Goal: Information Seeking & Learning: Learn about a topic

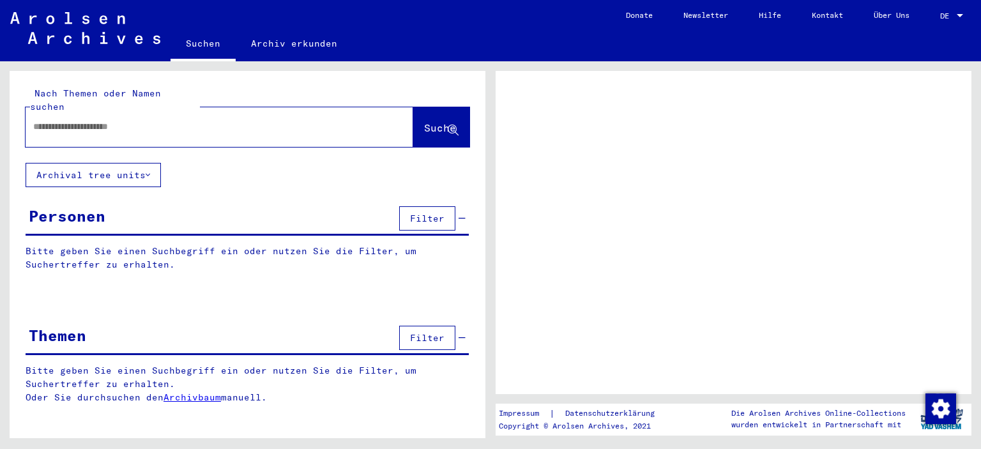
click at [123, 120] on input "text" at bounding box center [207, 126] width 349 height 13
type input "**********"
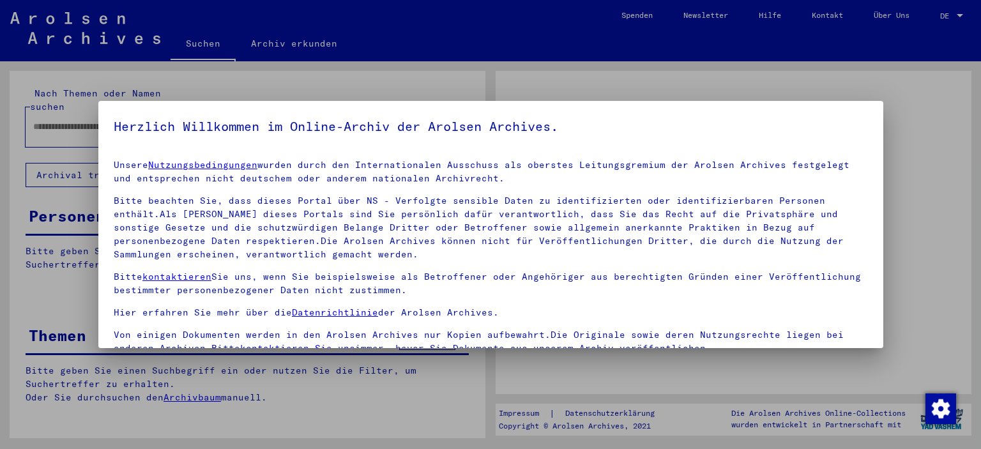
click at [406, 119] on h5 "Herzlich Willkommen im Online-Archiv der Arolsen Archives." at bounding box center [491, 126] width 755 height 20
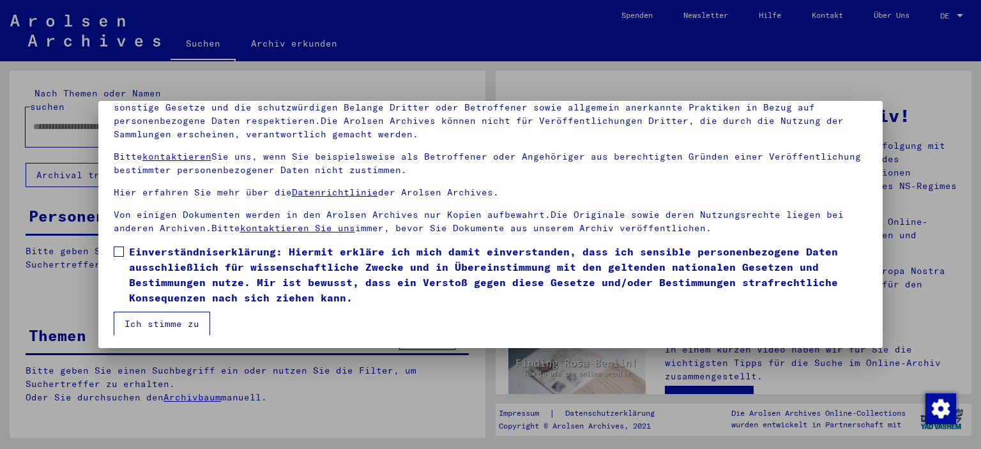
scroll to position [109, 0]
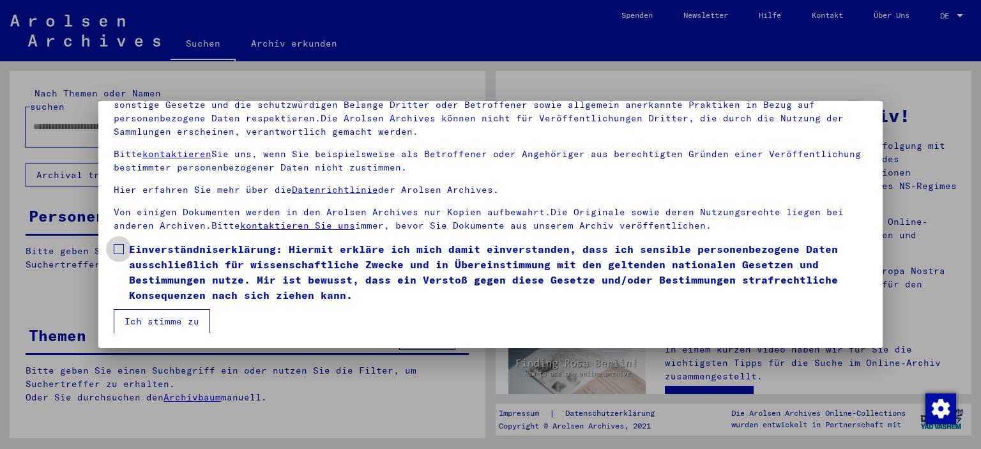
click at [118, 249] on span at bounding box center [119, 249] width 10 height 10
click at [142, 321] on button "Ich stimme zu" at bounding box center [162, 321] width 96 height 24
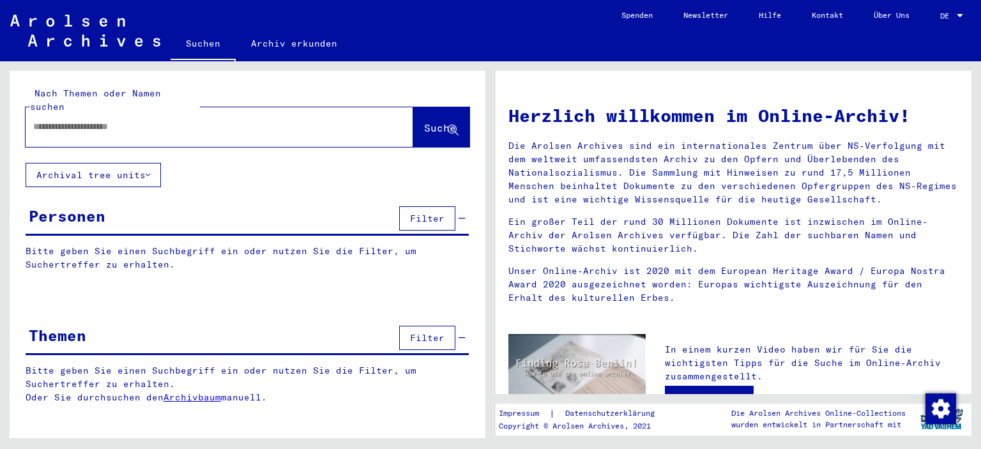
click at [122, 127] on div at bounding box center [200, 126] width 349 height 29
click at [125, 120] on input "text" at bounding box center [204, 126] width 342 height 13
type input "**********"
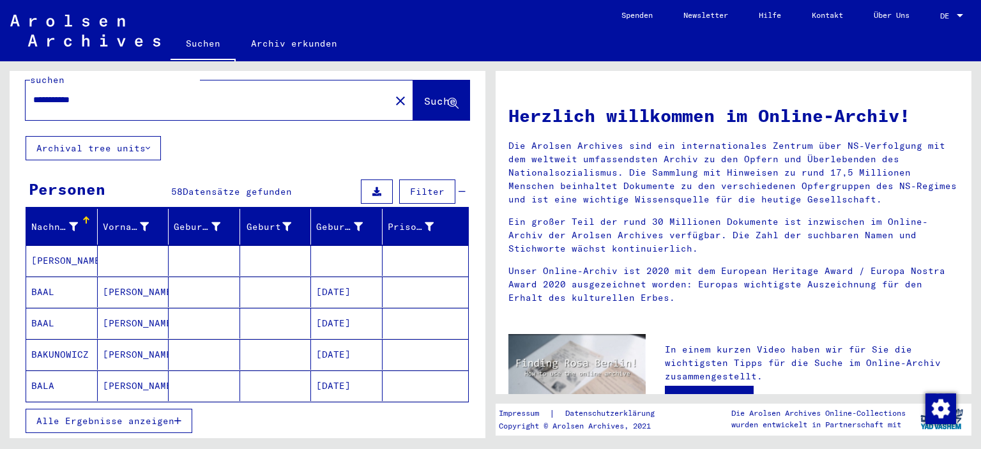
scroll to position [64, 0]
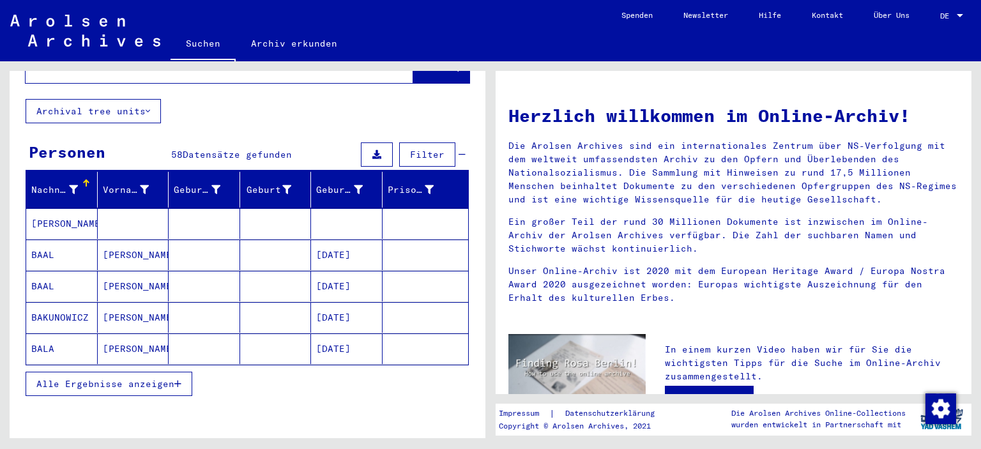
click at [342, 334] on mat-cell "[DATE]" at bounding box center [347, 349] width 72 height 31
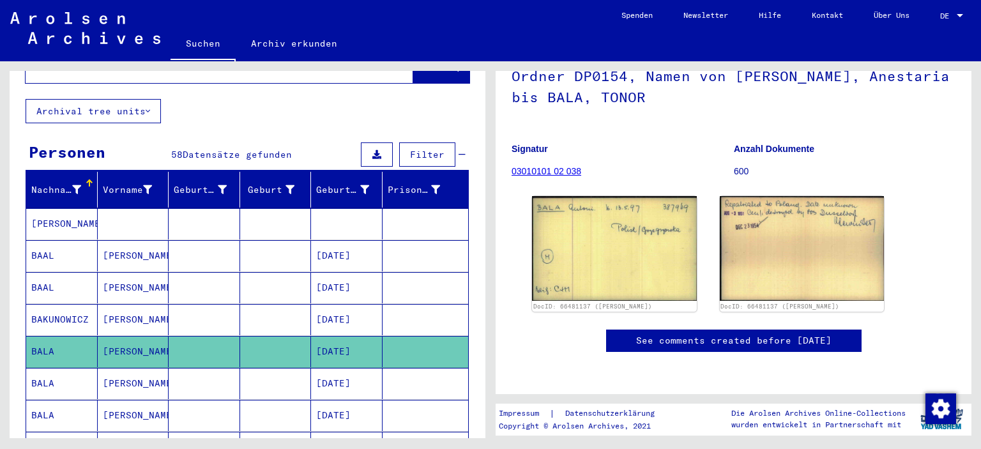
scroll to position [128, 0]
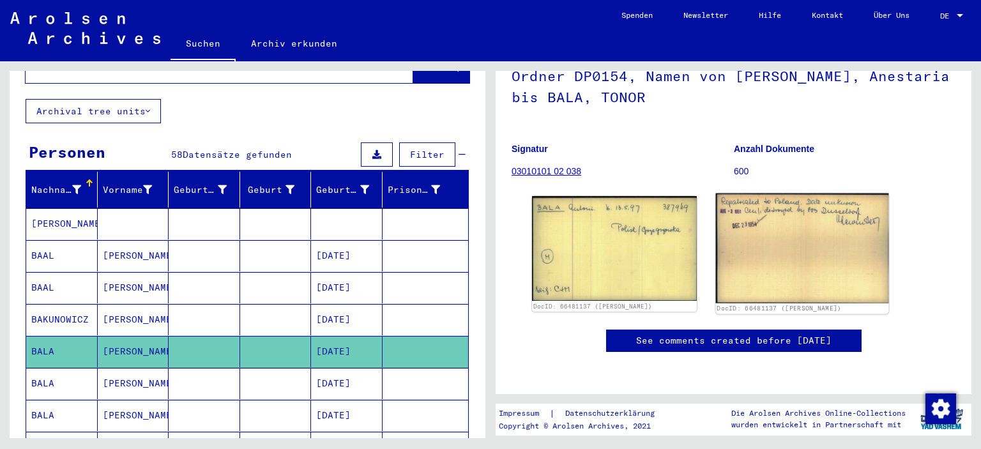
click at [795, 233] on img at bounding box center [802, 249] width 173 height 110
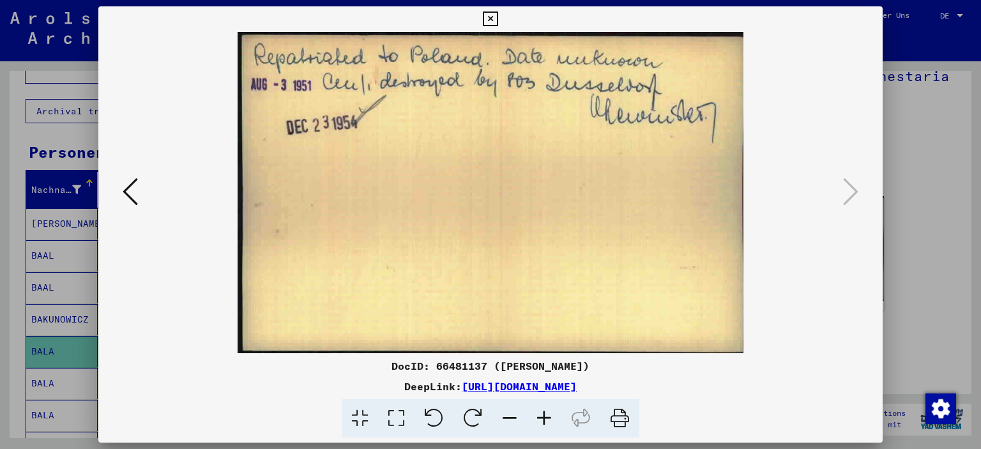
click at [125, 191] on icon at bounding box center [130, 191] width 15 height 31
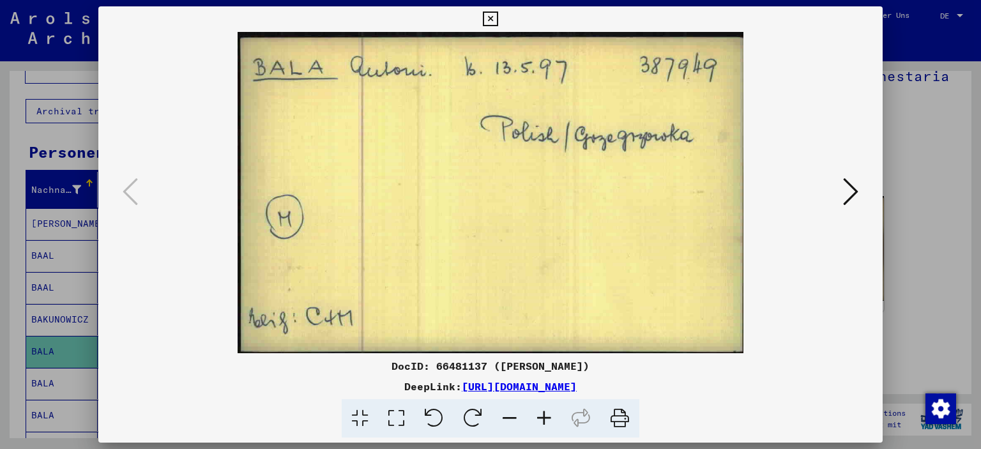
click at [850, 189] on icon at bounding box center [850, 191] width 15 height 31
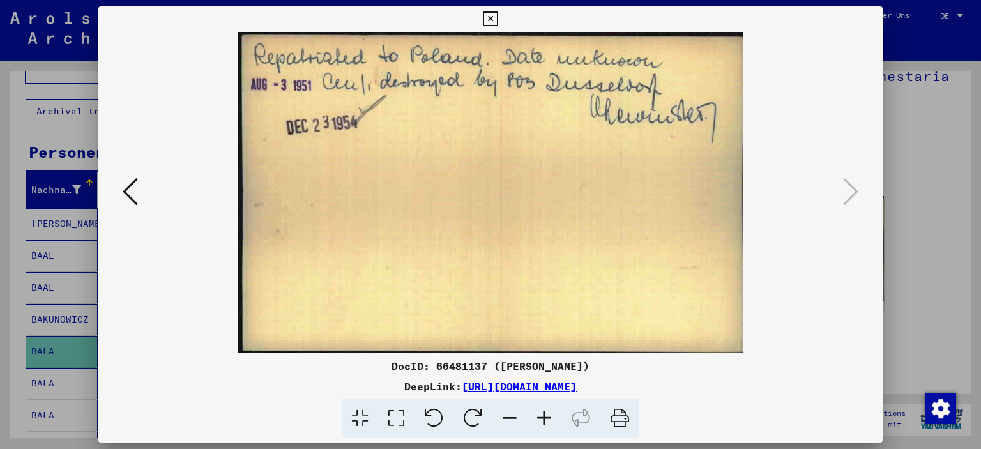
click at [912, 171] on div at bounding box center [490, 224] width 981 height 449
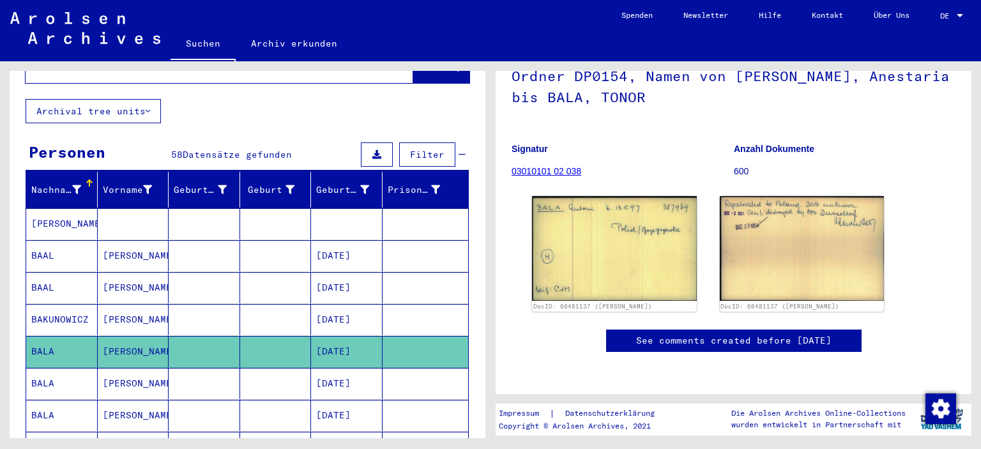
click at [123, 369] on mat-cell "[PERSON_NAME]" at bounding box center [134, 383] width 72 height 31
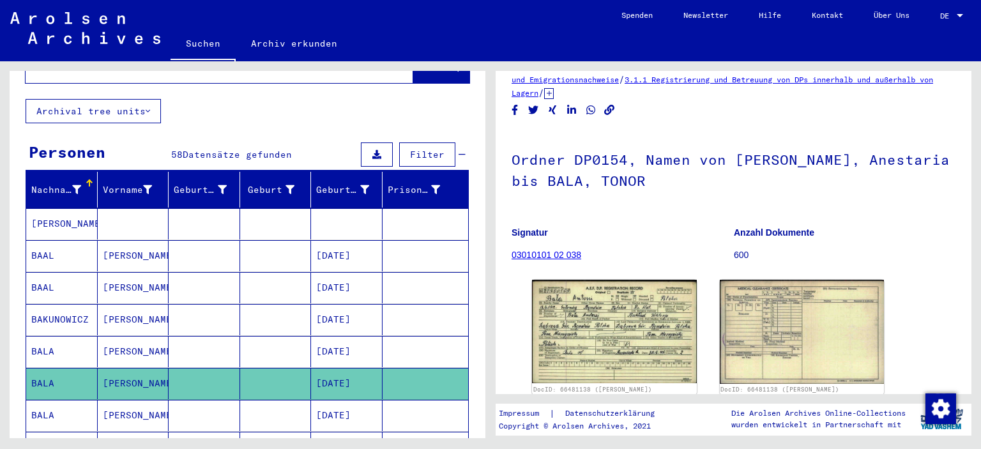
scroll to position [64, 0]
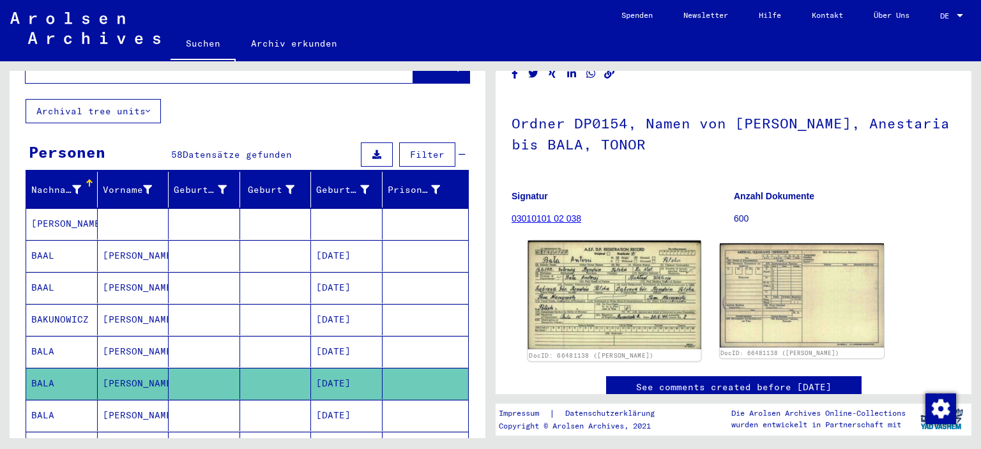
click at [641, 285] on img at bounding box center [614, 295] width 173 height 109
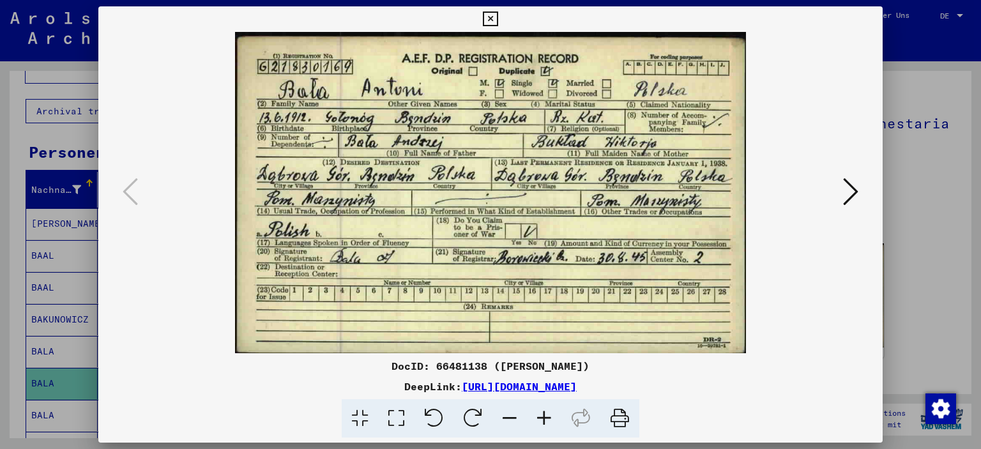
click at [859, 201] on button at bounding box center [851, 192] width 23 height 36
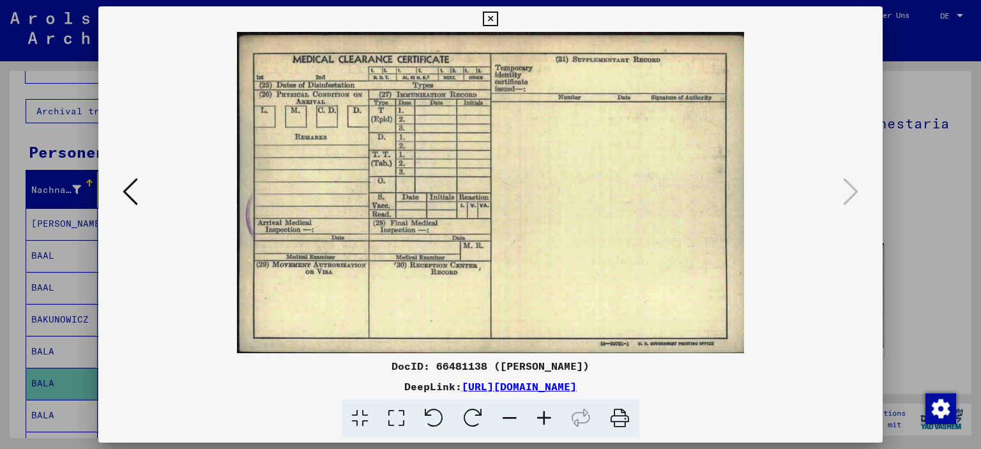
click at [902, 181] on div at bounding box center [490, 224] width 981 height 449
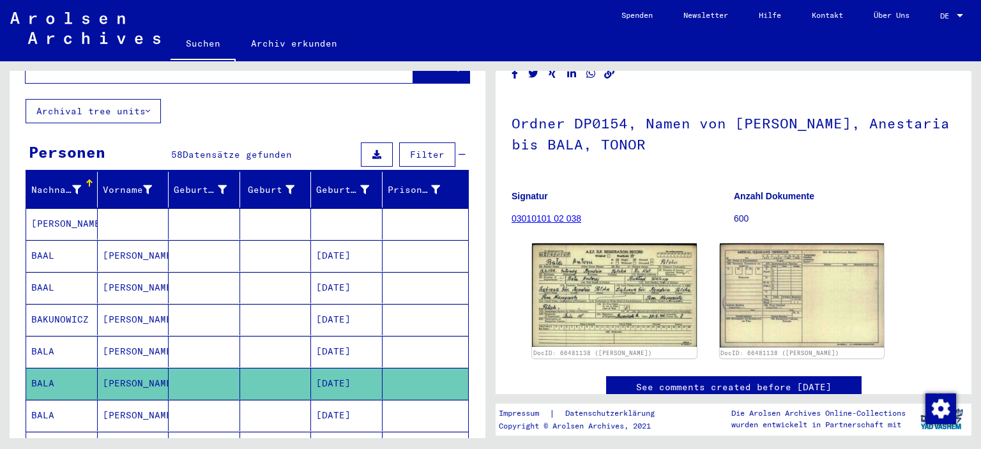
click at [111, 405] on mat-cell "[PERSON_NAME]" at bounding box center [134, 415] width 72 height 31
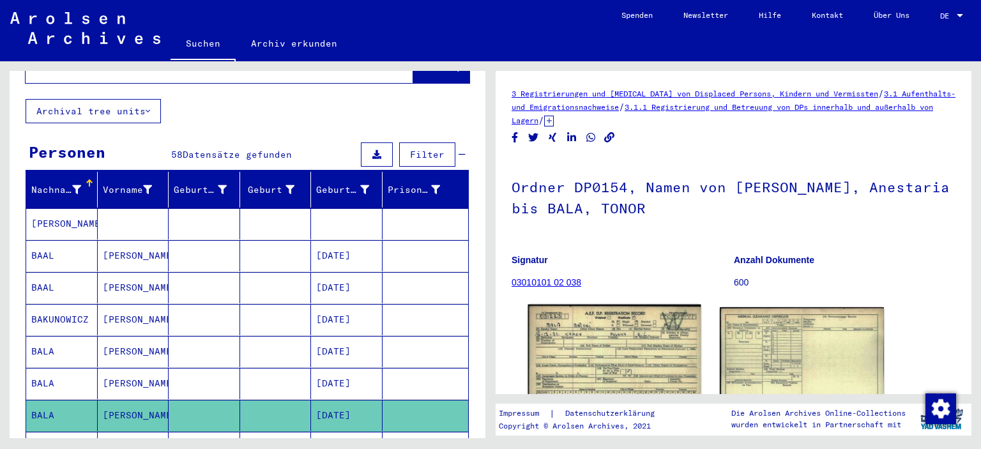
click at [596, 337] on img at bounding box center [614, 359] width 173 height 109
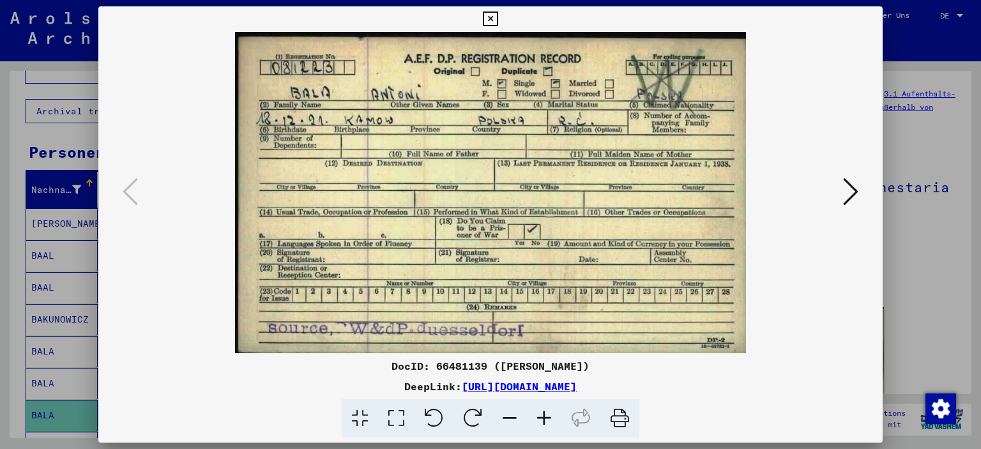
click at [844, 187] on icon at bounding box center [850, 191] width 15 height 31
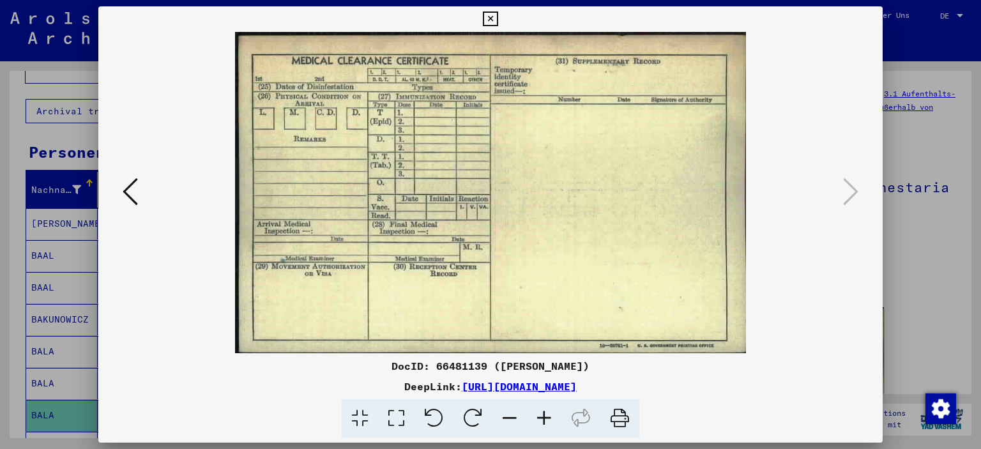
click at [923, 240] on div at bounding box center [490, 224] width 981 height 449
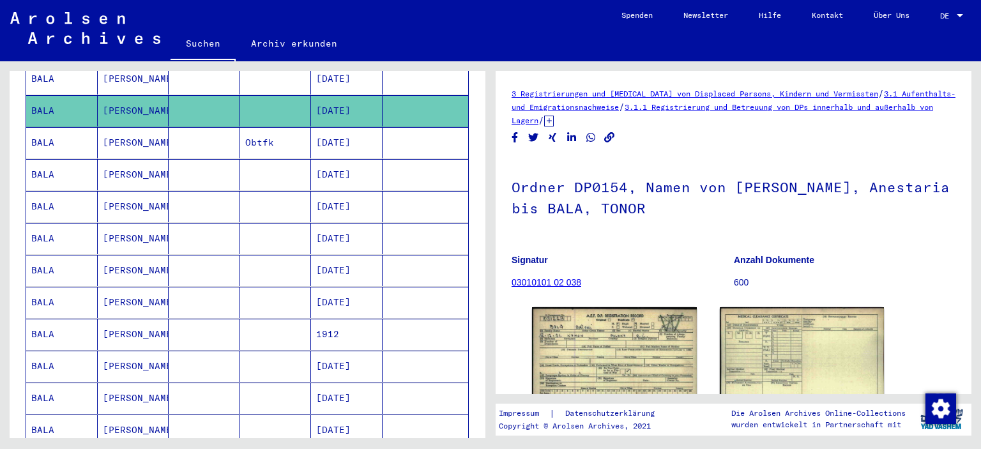
scroll to position [319, 0]
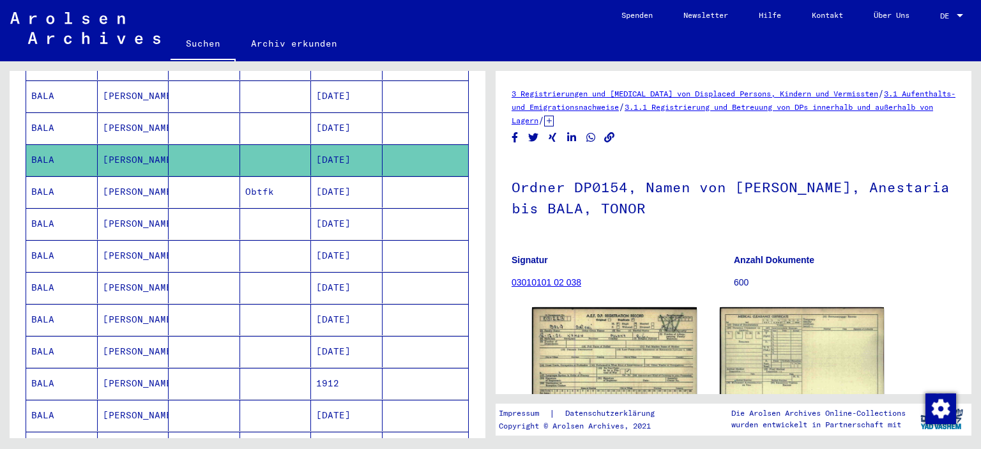
click at [116, 400] on mat-cell "[PERSON_NAME]" at bounding box center [134, 415] width 72 height 31
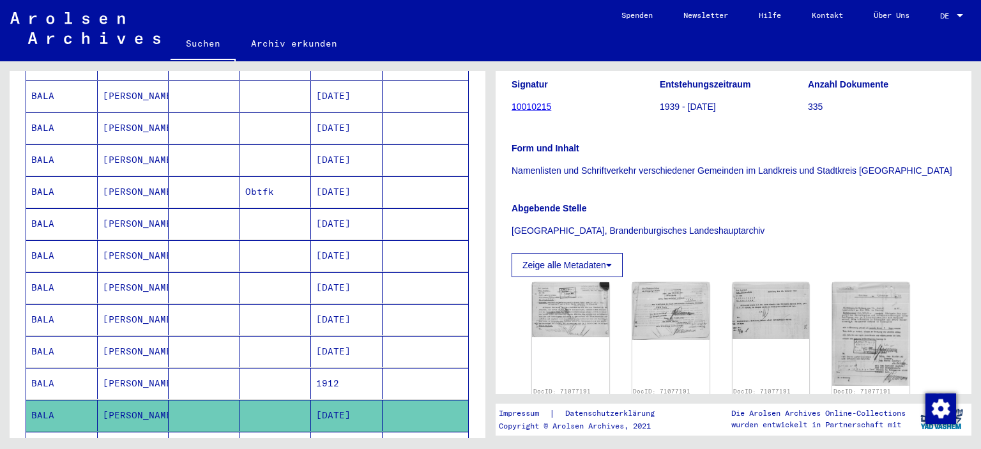
scroll to position [256, 0]
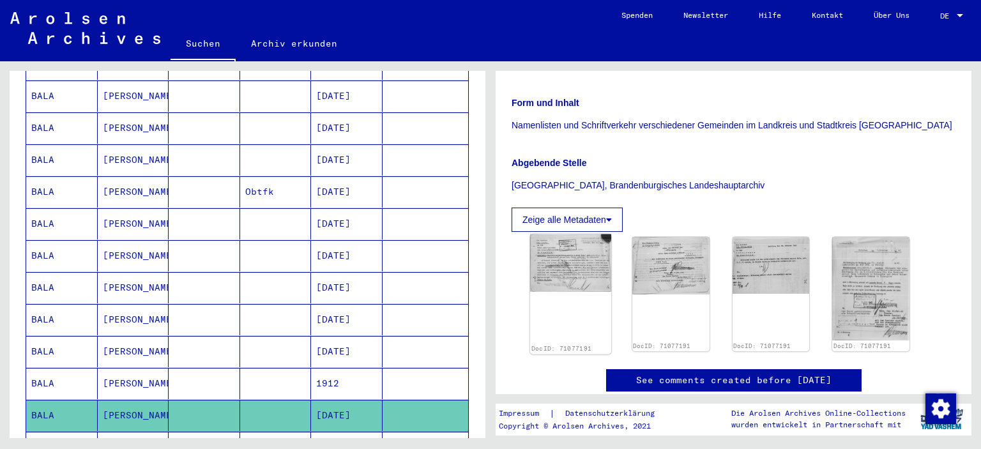
click at [565, 234] on img at bounding box center [570, 263] width 81 height 58
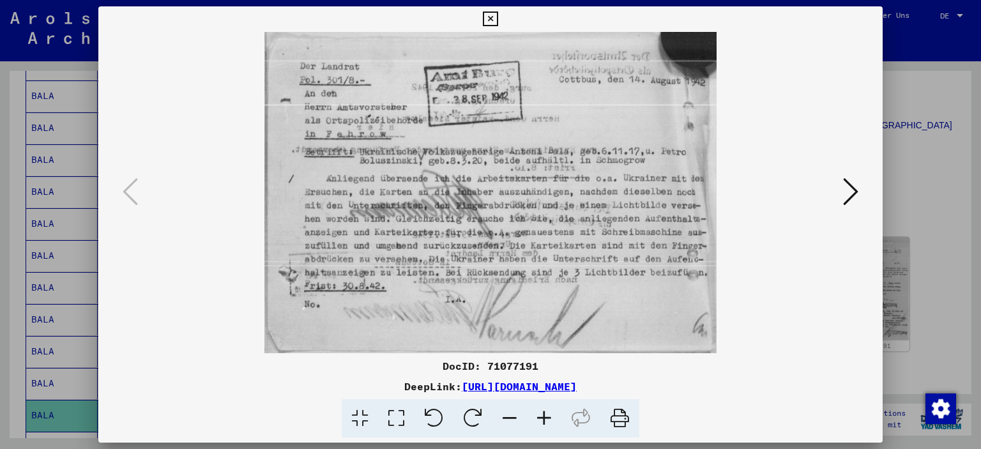
click at [849, 193] on icon at bounding box center [850, 191] width 15 height 31
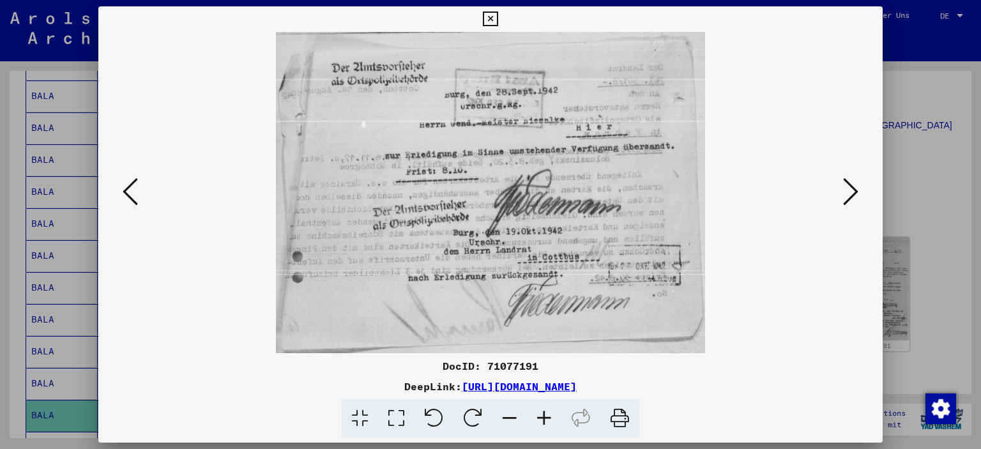
click at [849, 193] on icon at bounding box center [850, 191] width 15 height 31
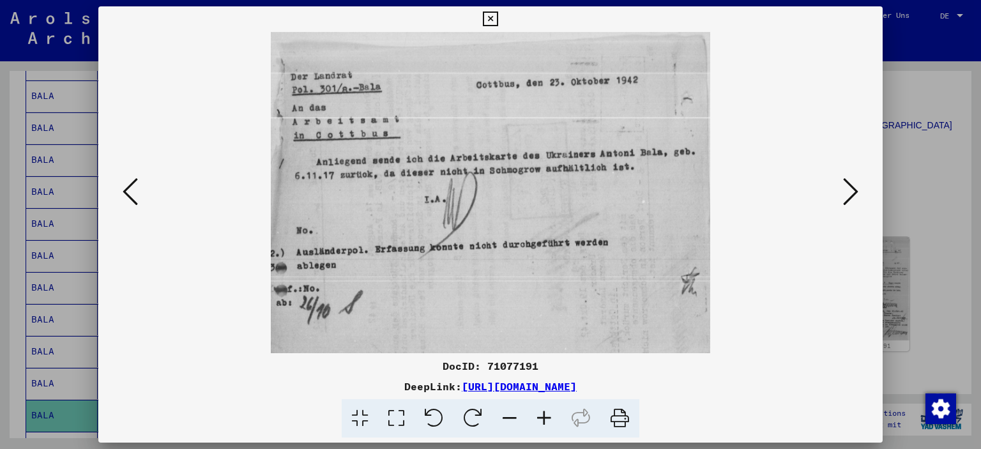
click at [856, 193] on icon at bounding box center [850, 191] width 15 height 31
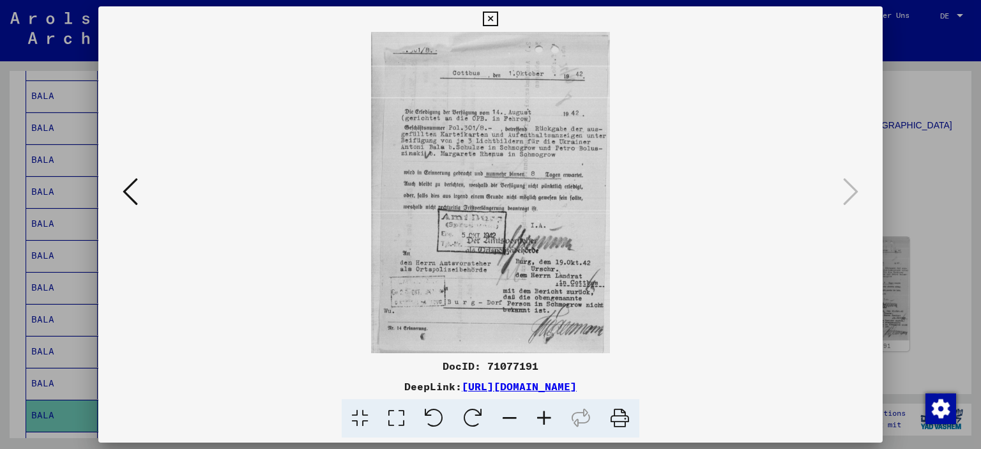
click at [888, 137] on div at bounding box center [490, 224] width 981 height 449
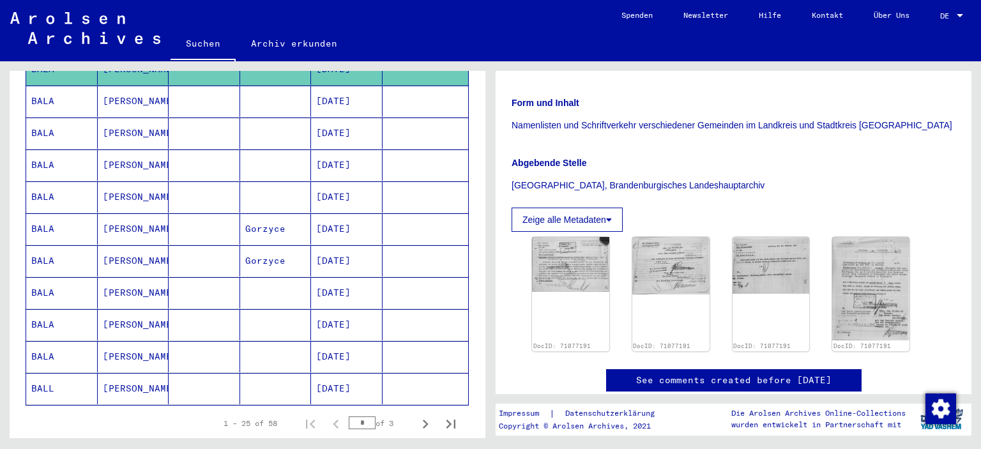
scroll to position [772, 0]
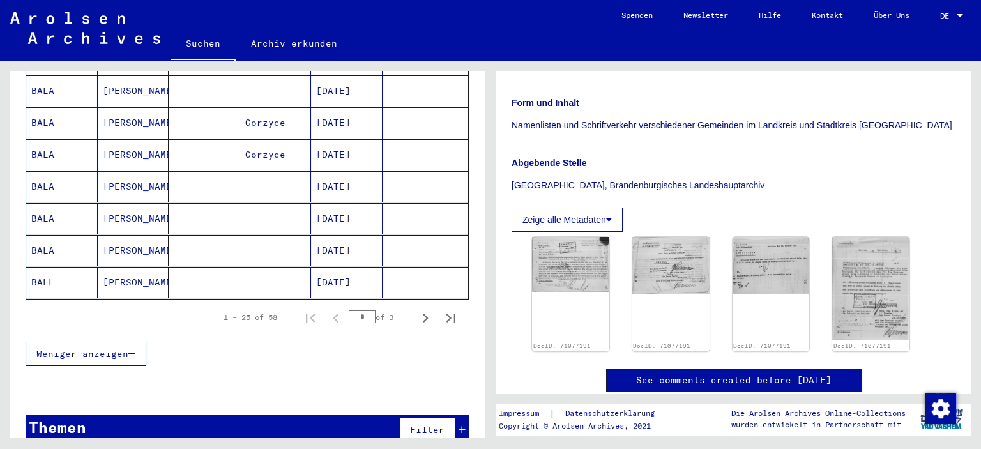
click at [311, 415] on div "Themen Filter" at bounding box center [247, 431] width 443 height 33
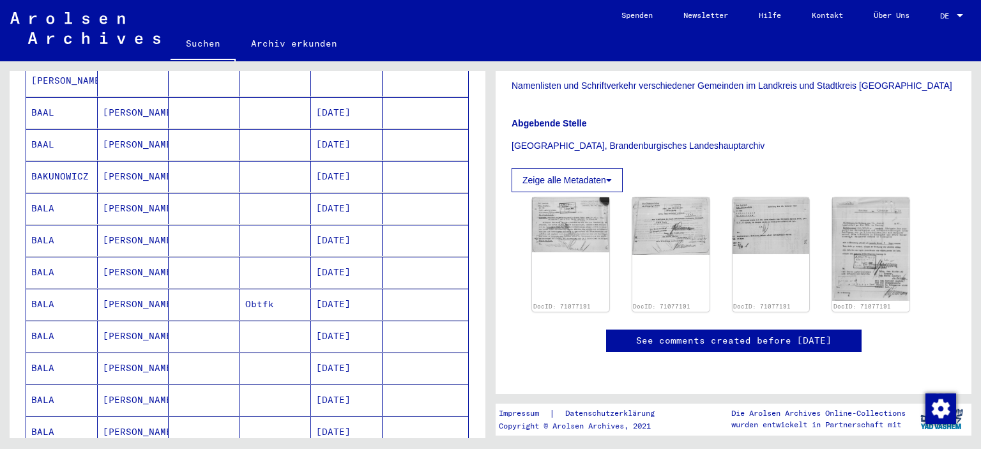
scroll to position [0, 0]
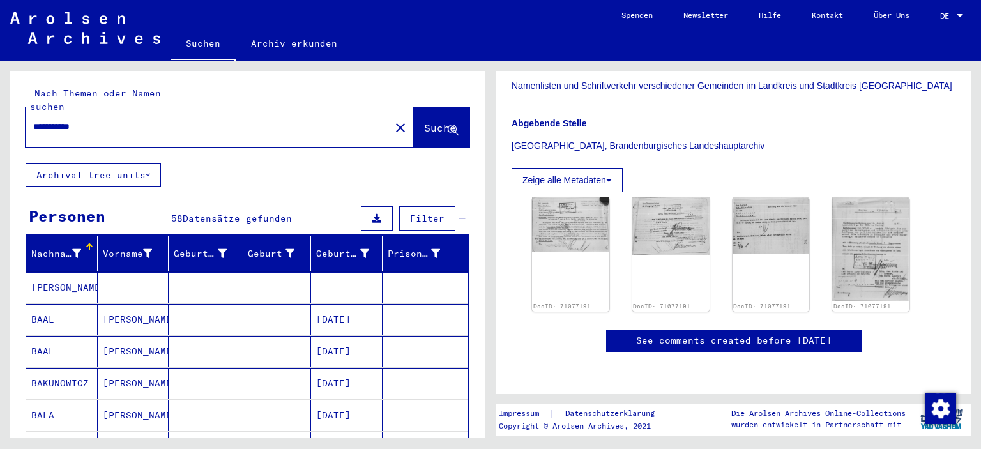
click at [55, 282] on mat-cell "[PERSON_NAME]" at bounding box center [62, 287] width 72 height 31
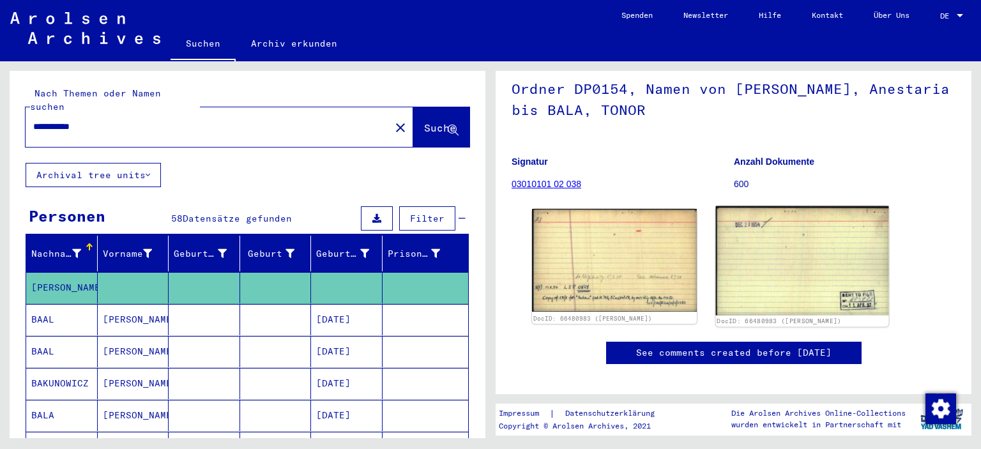
scroll to position [128, 0]
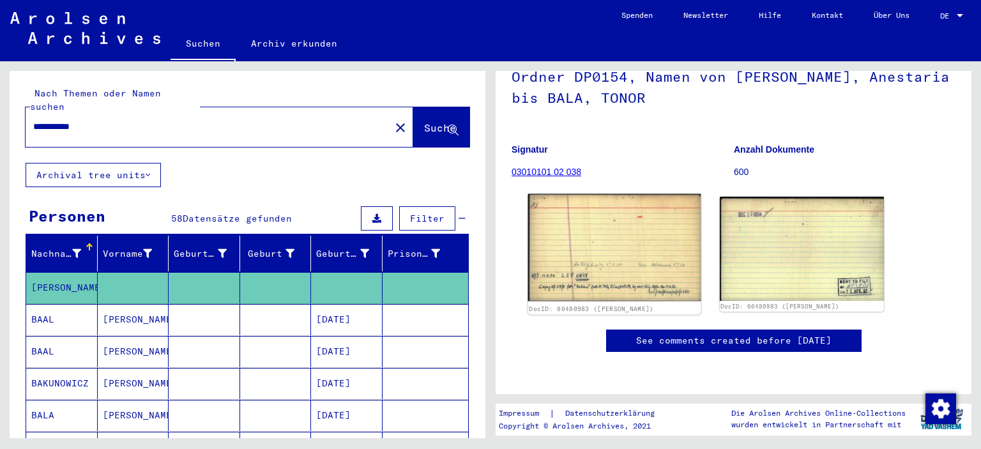
click at [658, 250] on img at bounding box center [614, 247] width 173 height 107
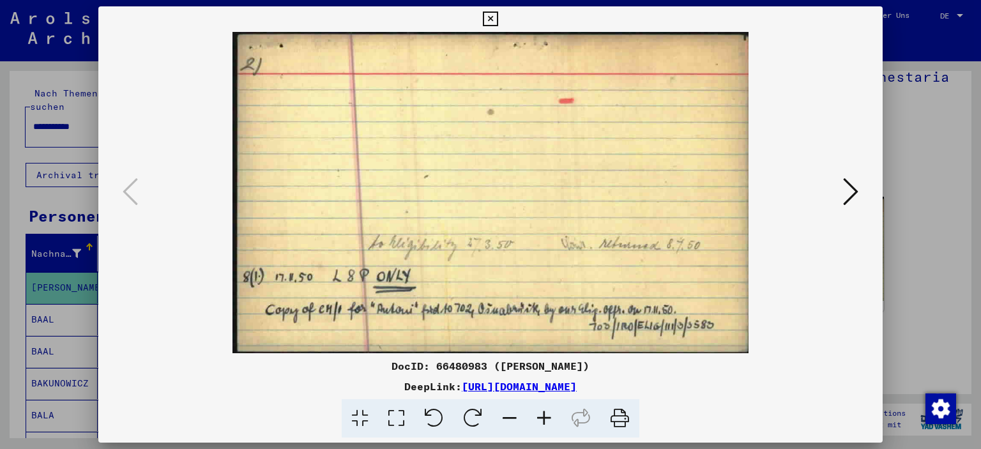
click at [851, 187] on icon at bounding box center [850, 191] width 15 height 31
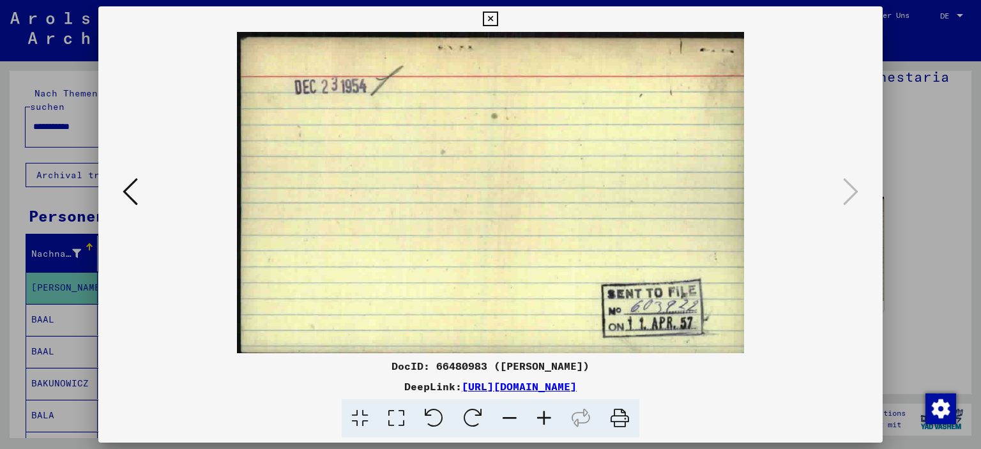
click at [937, 173] on div at bounding box center [490, 224] width 981 height 449
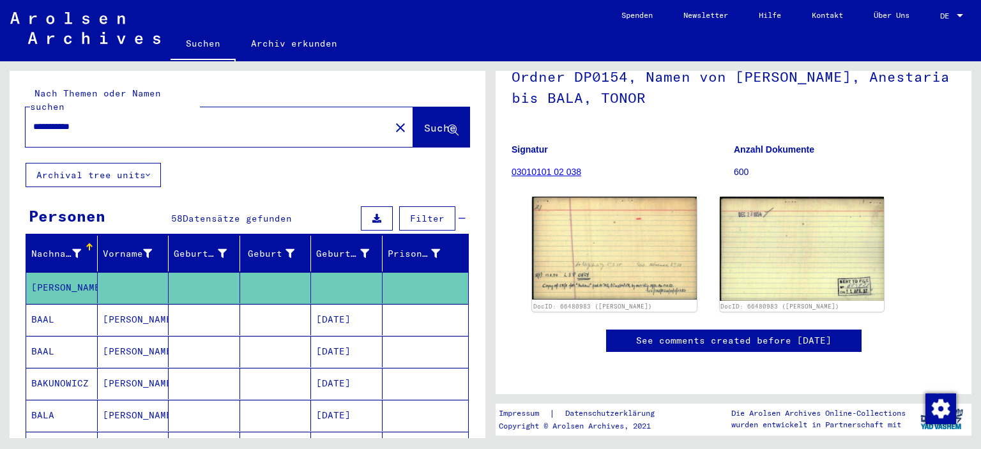
click at [107, 400] on mat-cell "[PERSON_NAME]" at bounding box center [134, 415] width 72 height 31
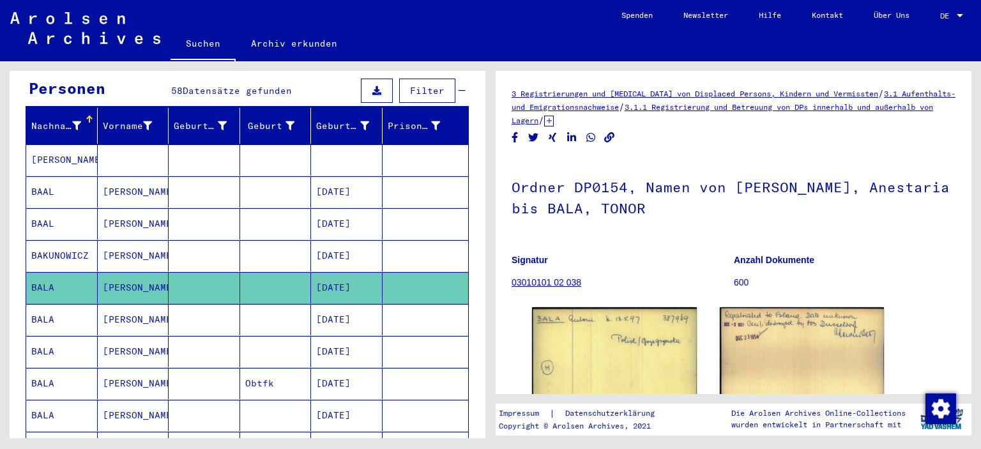
click at [544, 282] on link "03010101 02 038" at bounding box center [547, 282] width 70 height 10
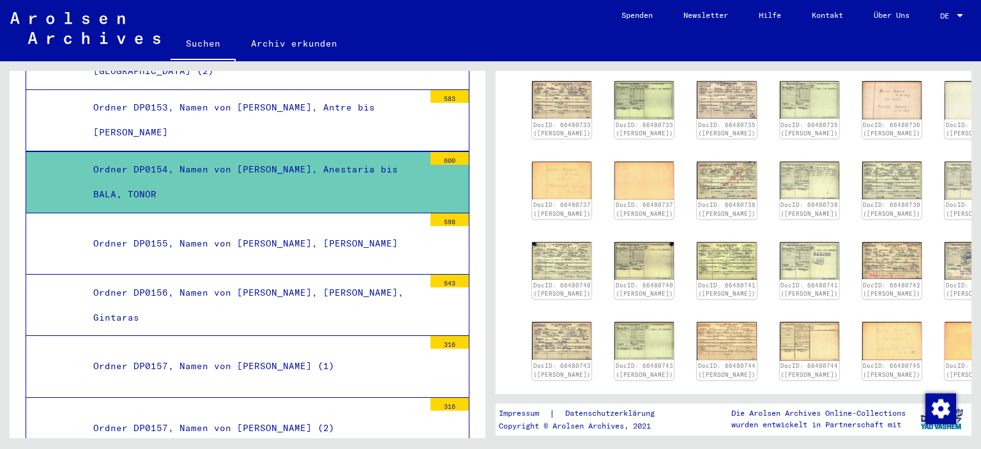
scroll to position [447, 0]
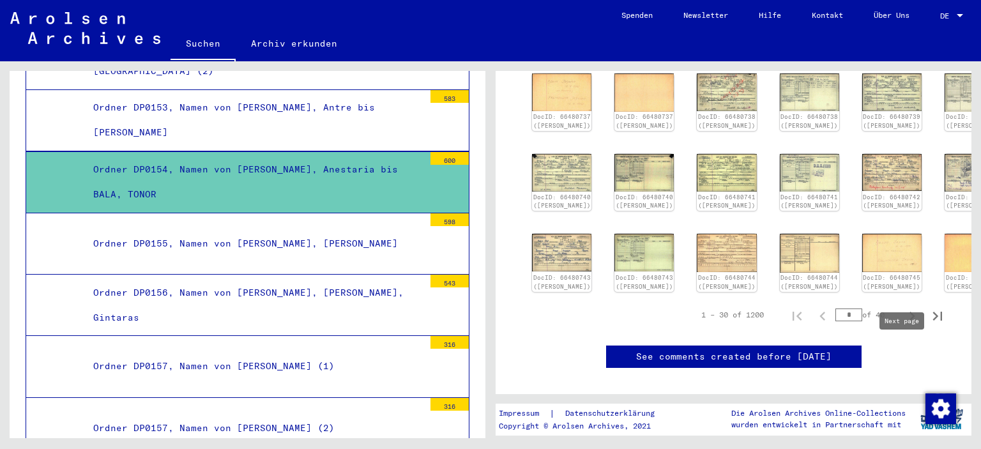
click at [903, 325] on icon "Next page" at bounding box center [912, 316] width 18 height 18
type input "*"
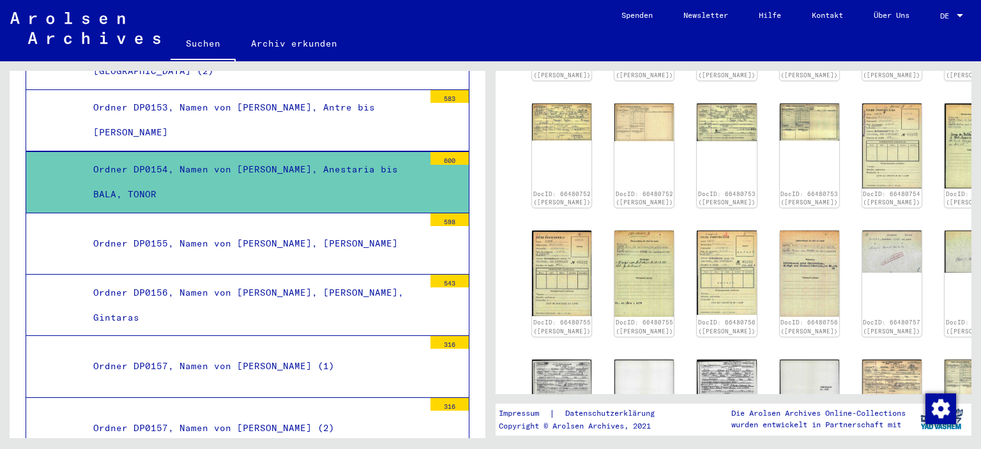
click at [945, 360] on div "DocID: 66480760 ([PERSON_NAME])" at bounding box center [974, 390] width 59 height 60
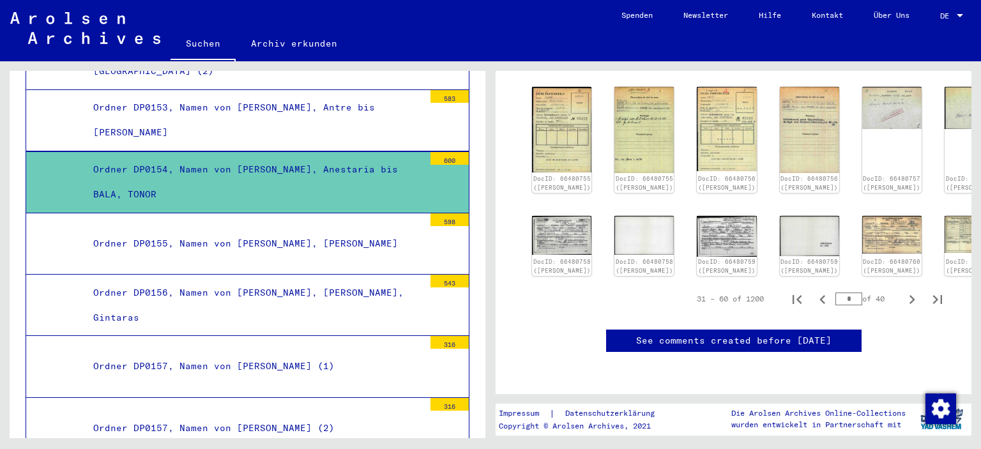
scroll to position [670, 0]
click at [903, 291] on icon "Next page" at bounding box center [912, 300] width 18 height 18
type input "*"
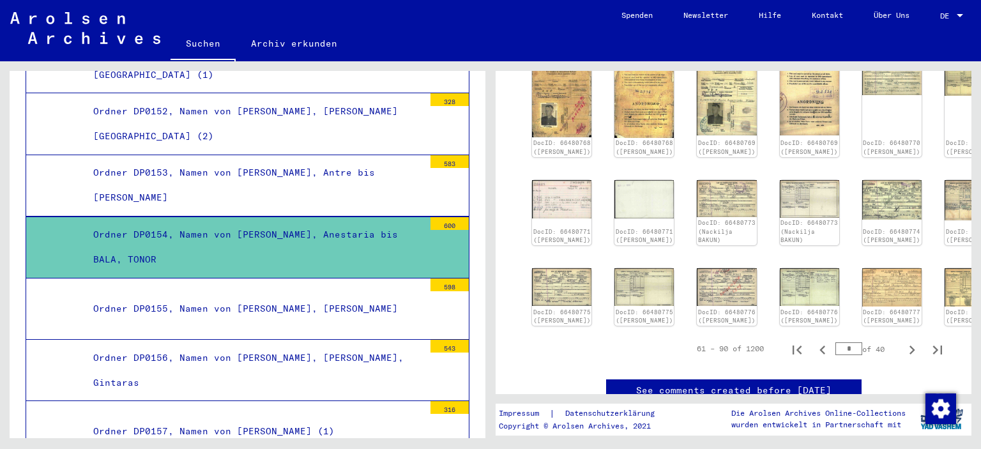
scroll to position [2682, 0]
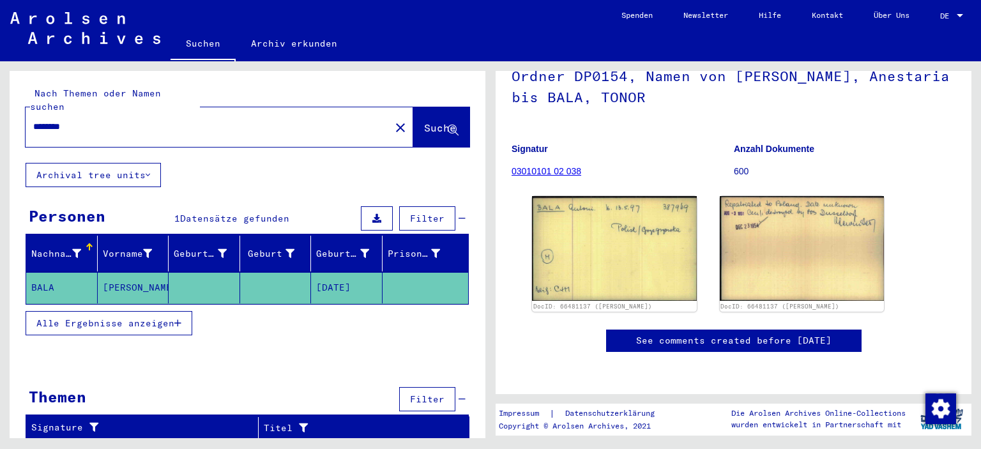
scroll to position [128, 0]
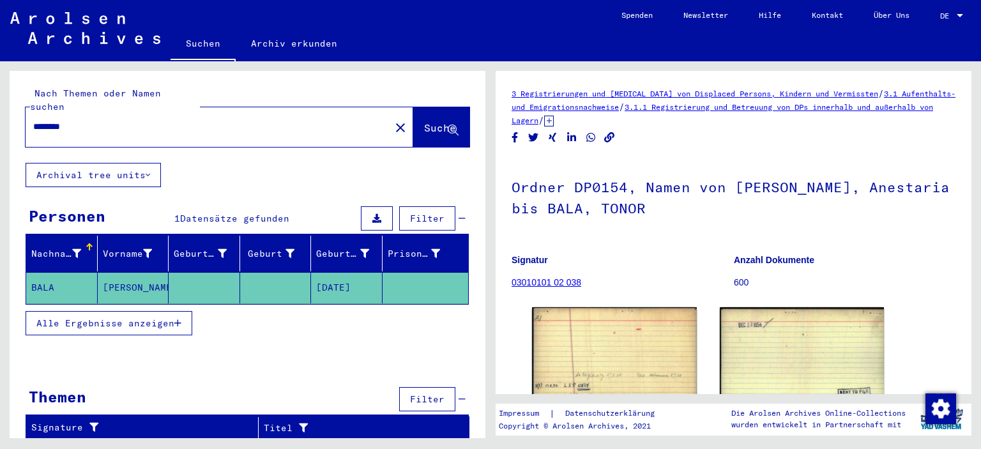
type input "**********"
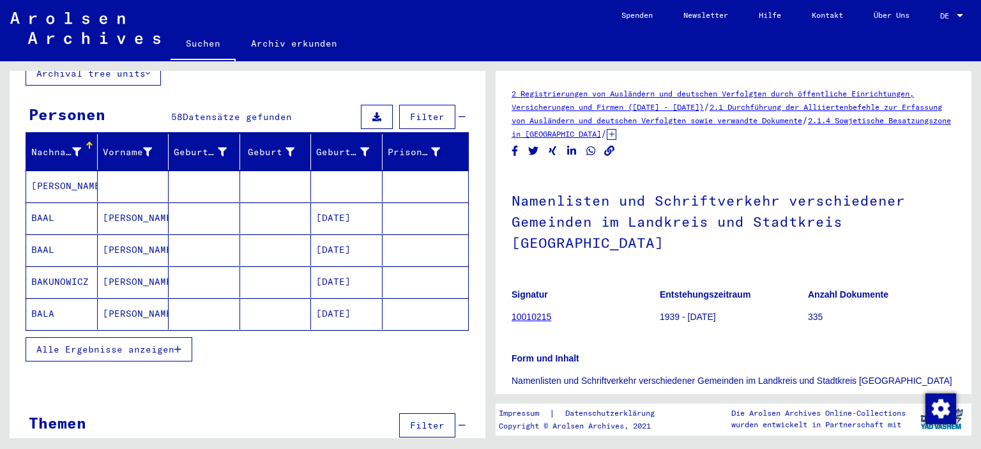
scroll to position [112, 0]
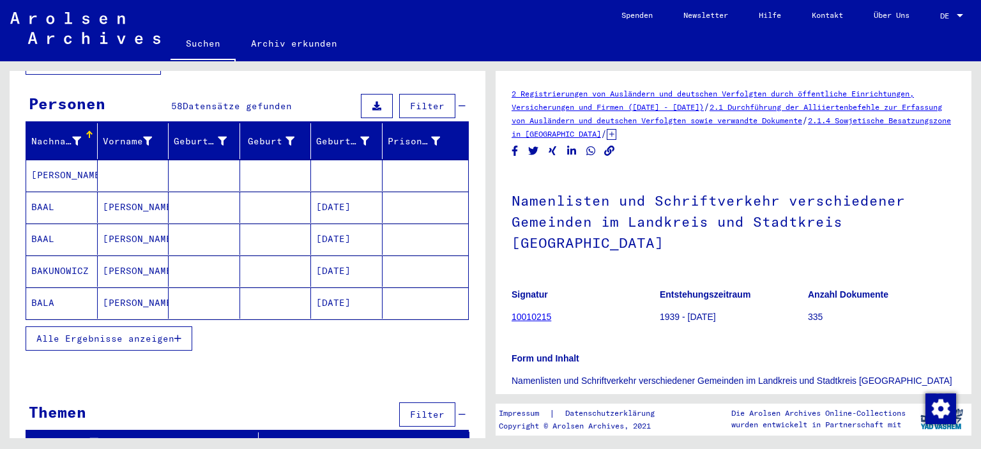
click at [87, 333] on span "Alle Ergebnisse anzeigen" at bounding box center [105, 339] width 138 height 12
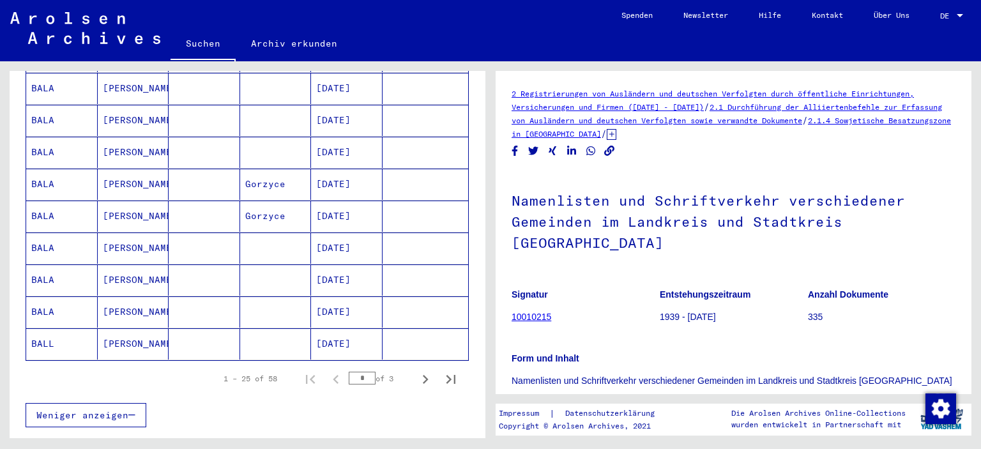
scroll to position [751, 0]
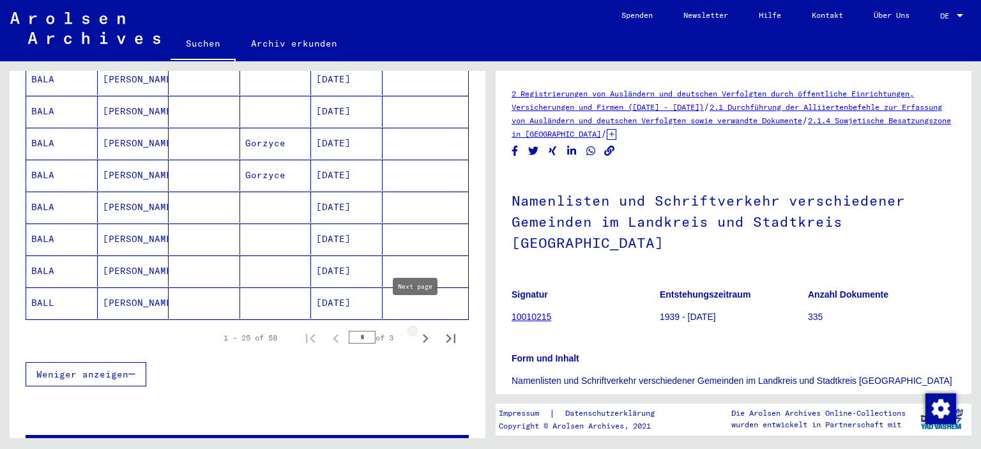
click at [423, 330] on icon "Next page" at bounding box center [426, 339] width 18 height 18
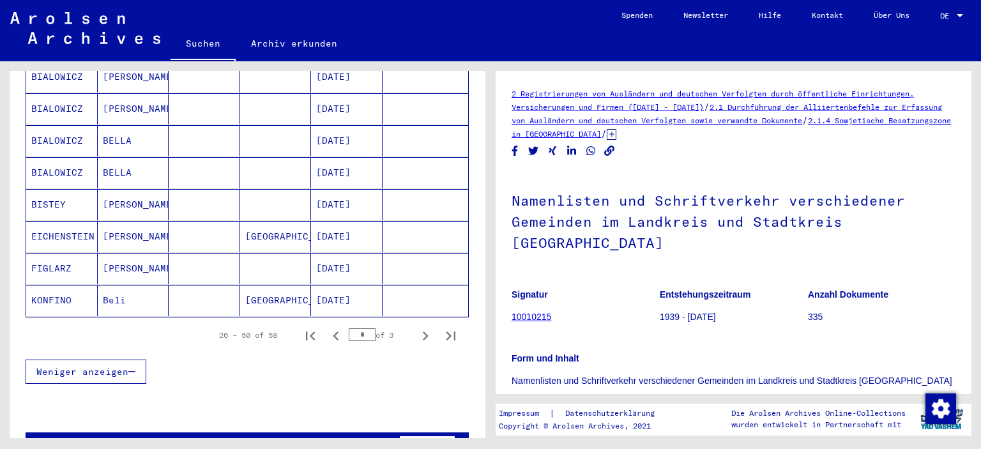
scroll to position [772, 0]
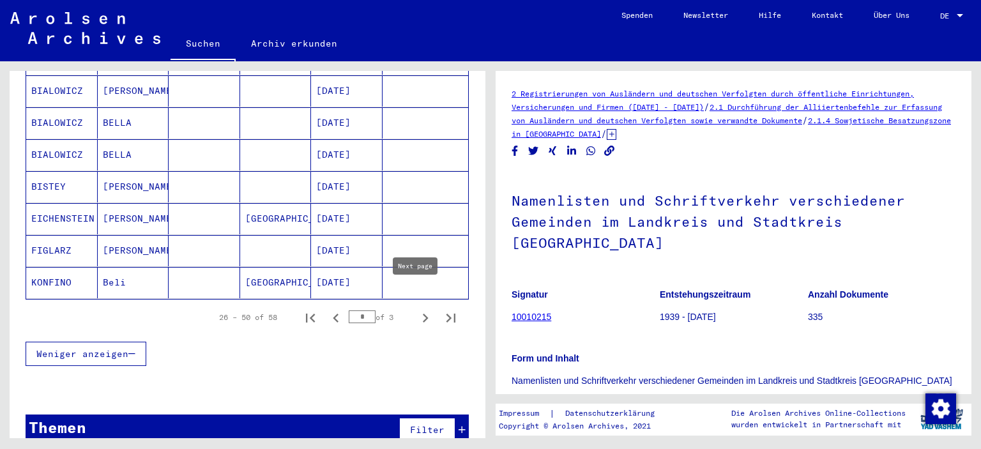
click at [417, 309] on icon "Next page" at bounding box center [426, 318] width 18 height 18
type input "*"
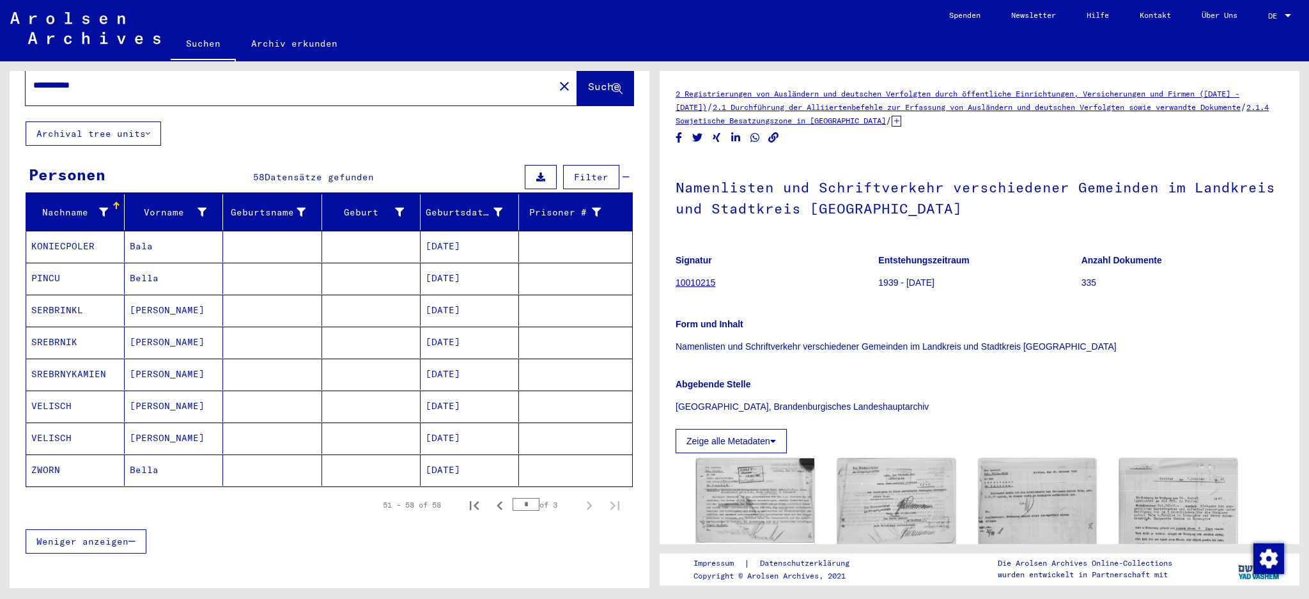
scroll to position [42, 0]
